Goal: Task Accomplishment & Management: Complete application form

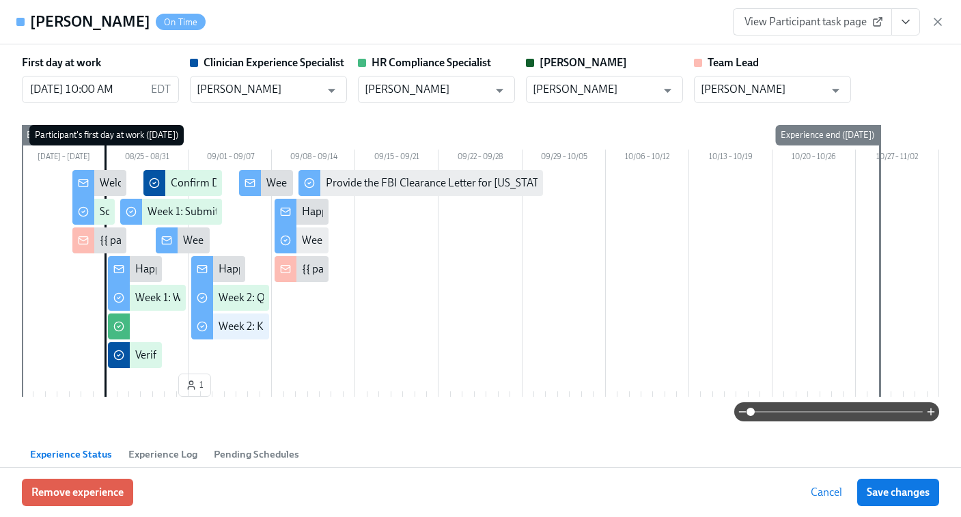
scroll to position [0, 5549]
click at [942, 15] on icon "button" at bounding box center [938, 22] width 14 height 14
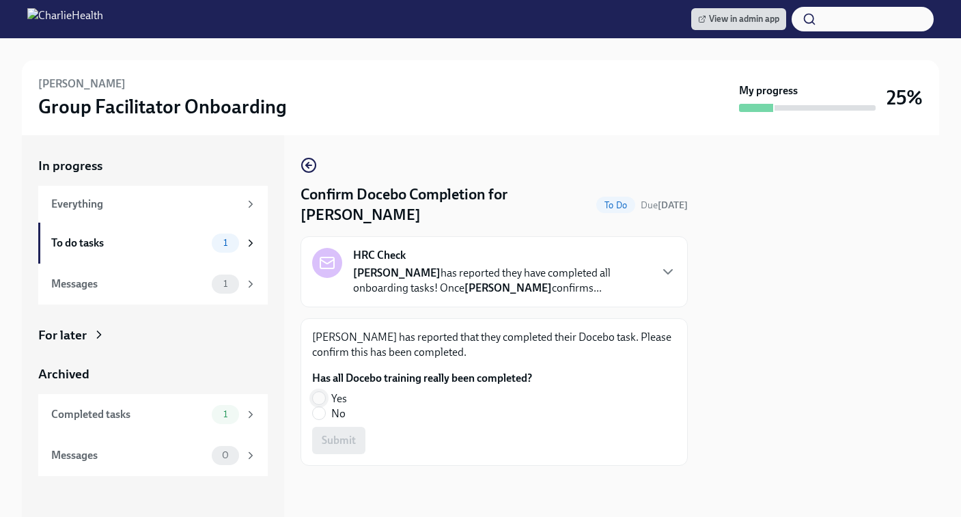
click at [318, 396] on input "Yes" at bounding box center [319, 398] width 12 height 12
radio input "true"
click at [337, 441] on span "Submit" at bounding box center [339, 441] width 34 height 14
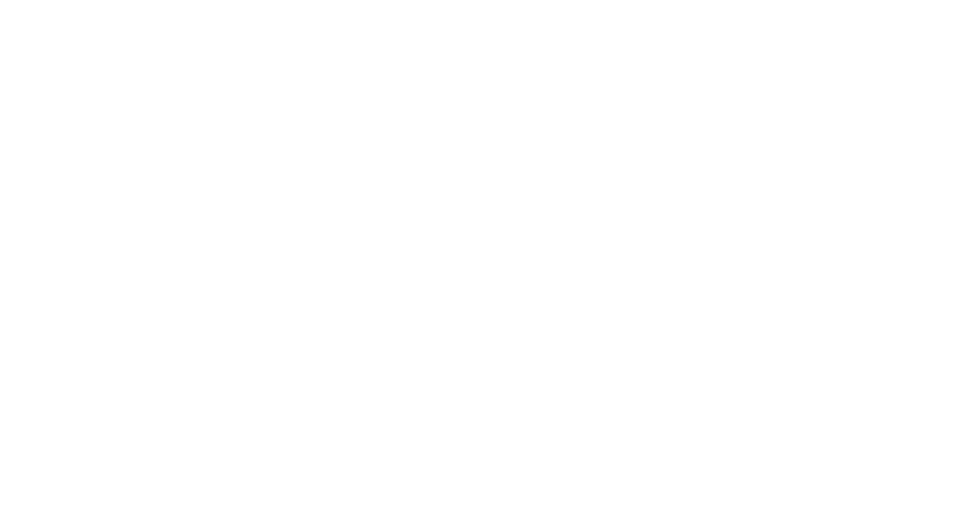
click at [214, 0] on html at bounding box center [480, 0] width 961 height 0
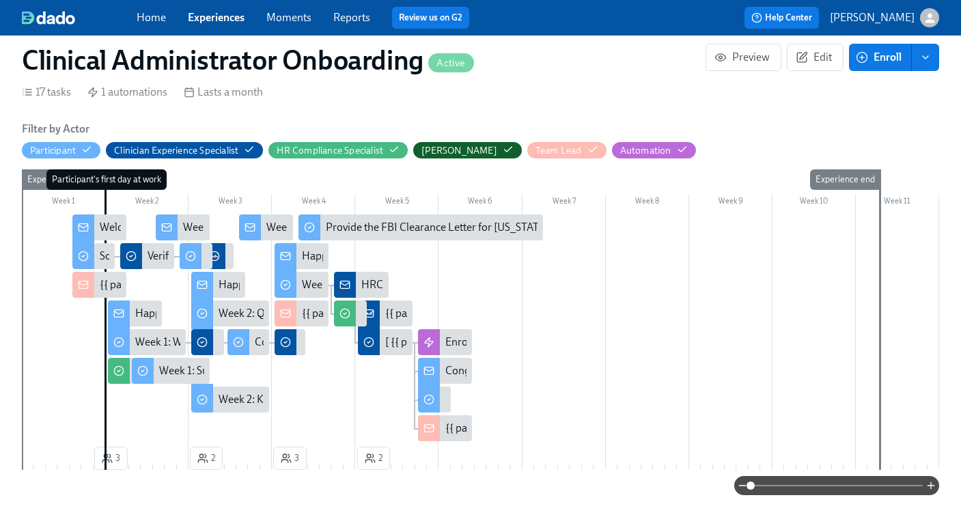
scroll to position [249, 0]
click at [224, 22] on link "Experiences" at bounding box center [216, 17] width 57 height 13
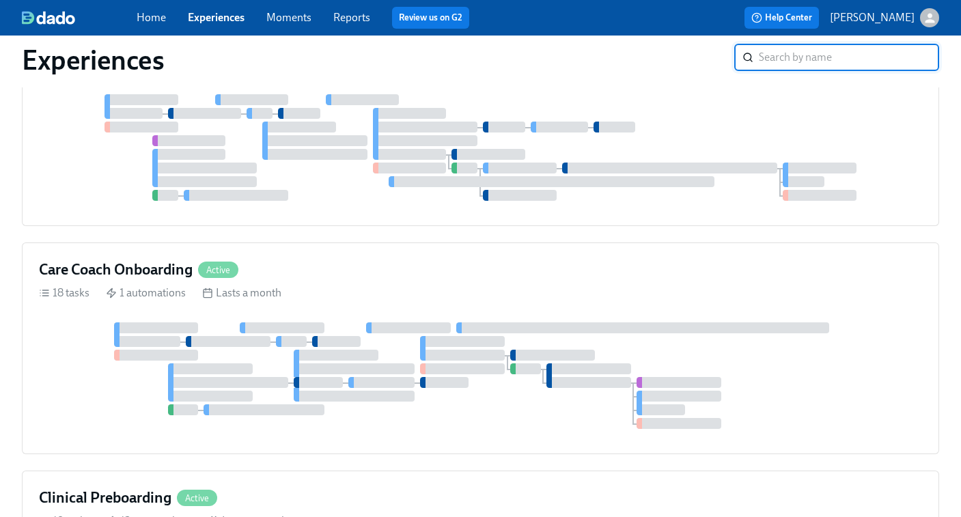
scroll to position [206, 0]
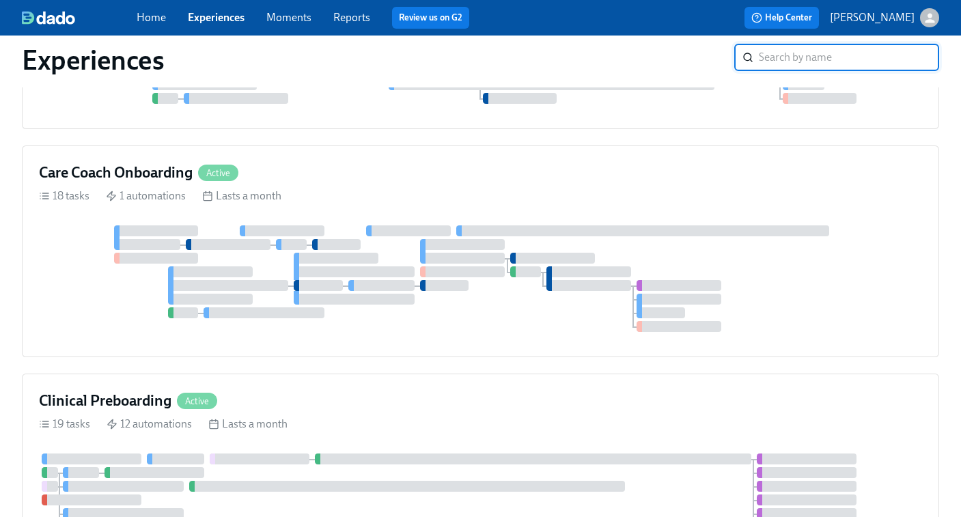
click at [571, 292] on div at bounding box center [480, 278] width 883 height 107
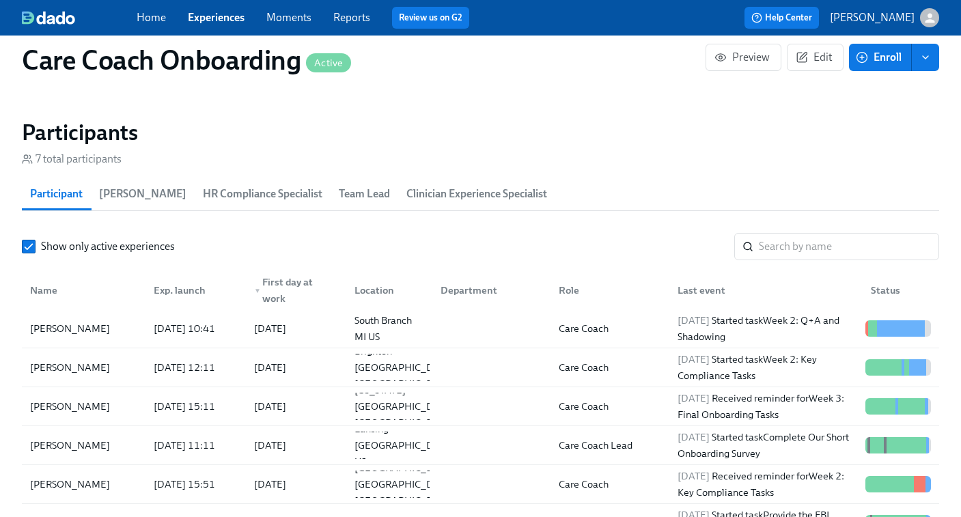
scroll to position [0, 4253]
click at [794, 245] on input "search" at bounding box center [849, 246] width 180 height 27
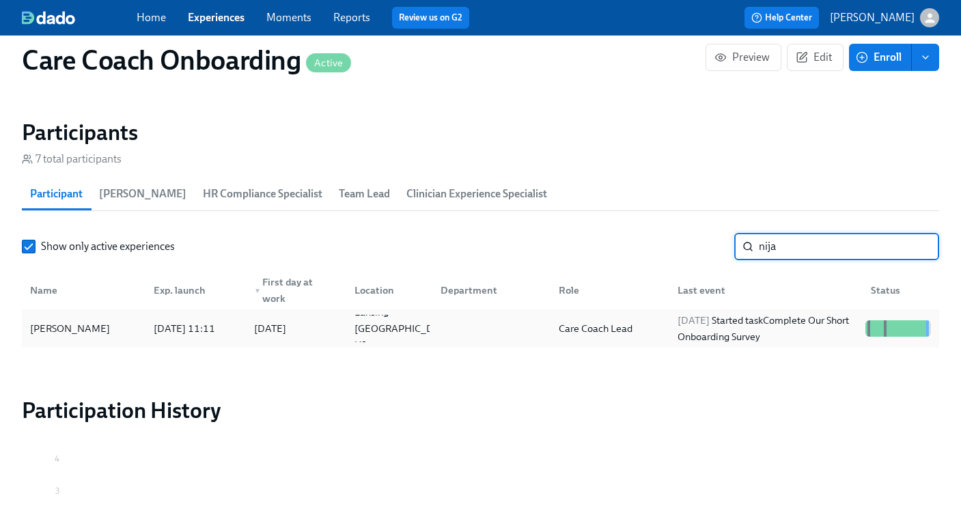
type input "nija"
click at [784, 331] on div "2025/09/01 Started task Complete Our Short Onboarding Survey" at bounding box center [766, 328] width 188 height 33
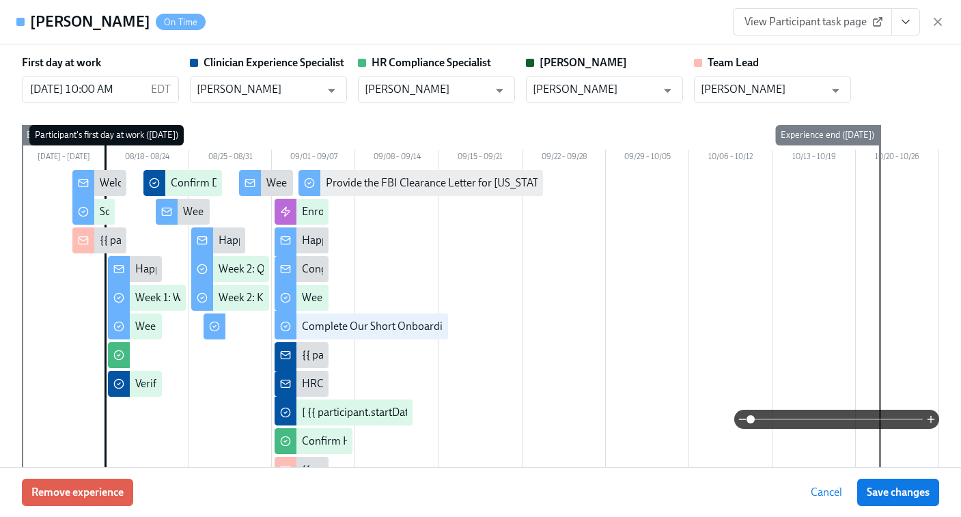
click at [791, 22] on span "View Participant task page" at bounding box center [813, 22] width 136 height 14
click at [912, 22] on icon "View task page" at bounding box center [906, 22] width 14 height 14
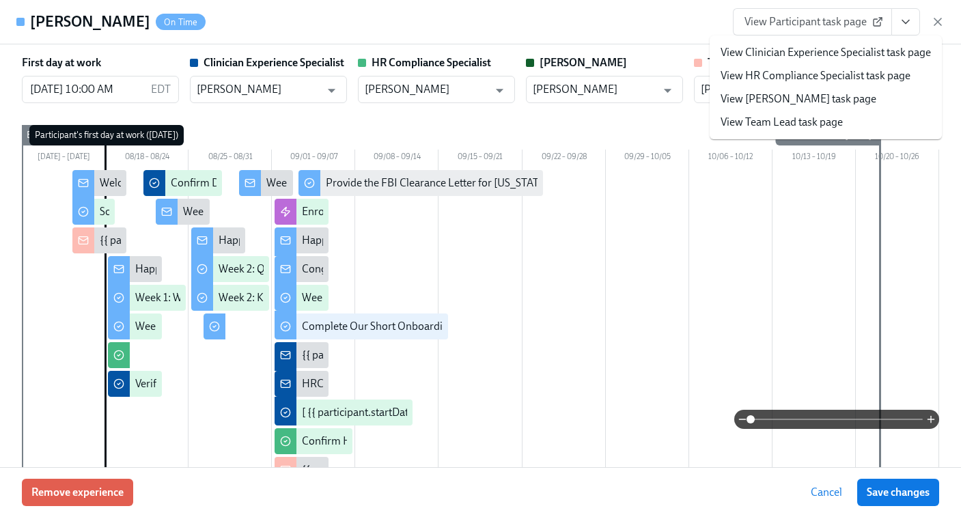
click at [804, 55] on link "View Clinician Experience Specialist task page" at bounding box center [826, 52] width 210 height 15
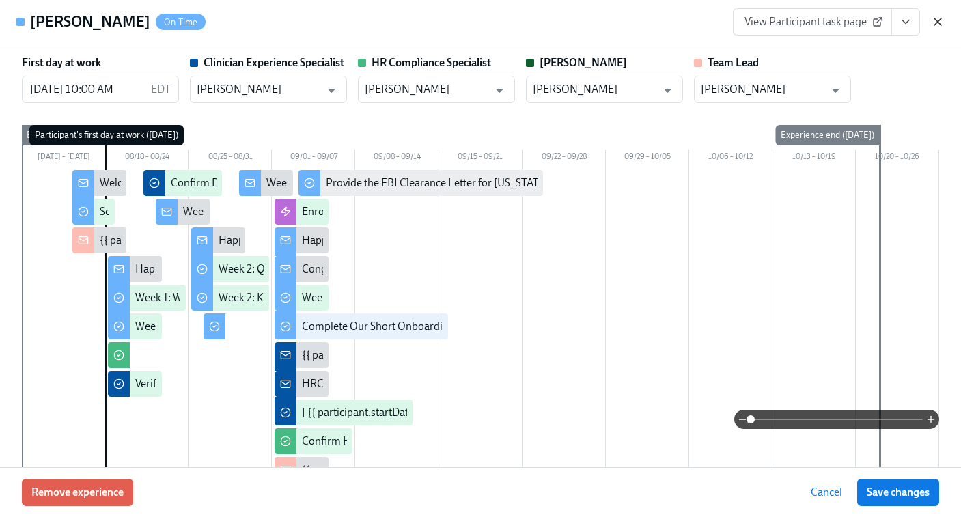
click at [939, 21] on icon "button" at bounding box center [938, 21] width 7 height 7
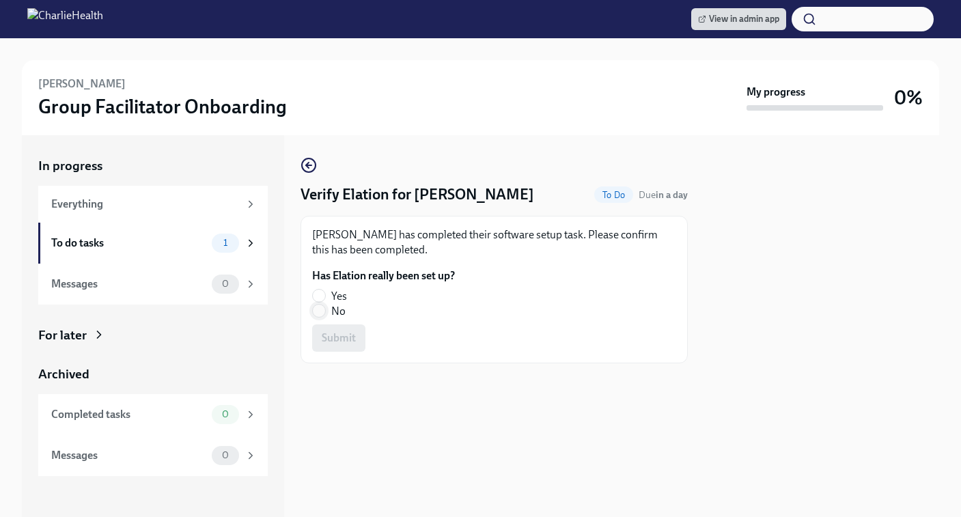
click at [322, 310] on input "No" at bounding box center [319, 311] width 12 height 12
radio input "true"
click at [331, 338] on span "Submit" at bounding box center [339, 338] width 34 height 14
